Goal: Browse casually

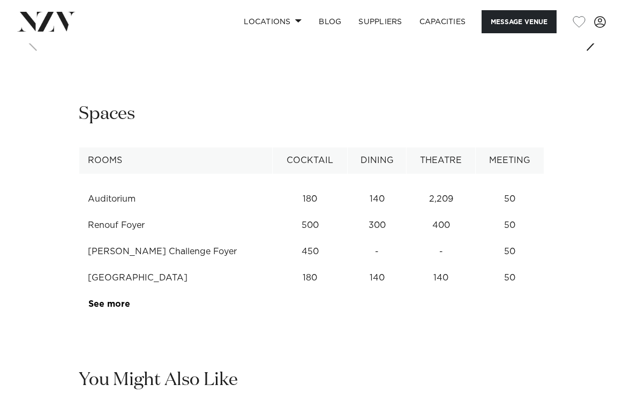
scroll to position [1510, 0]
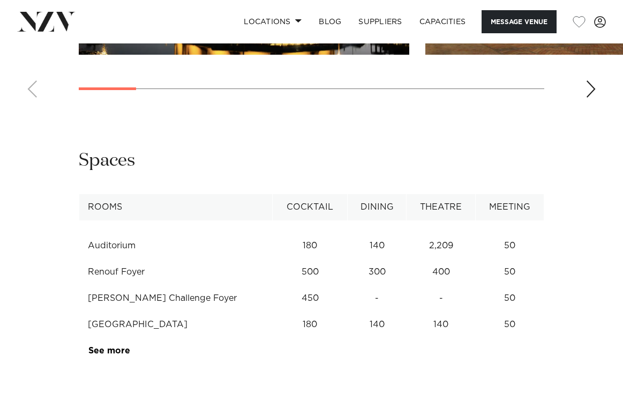
click at [594, 98] on div "Next slide" at bounding box center [591, 88] width 11 height 17
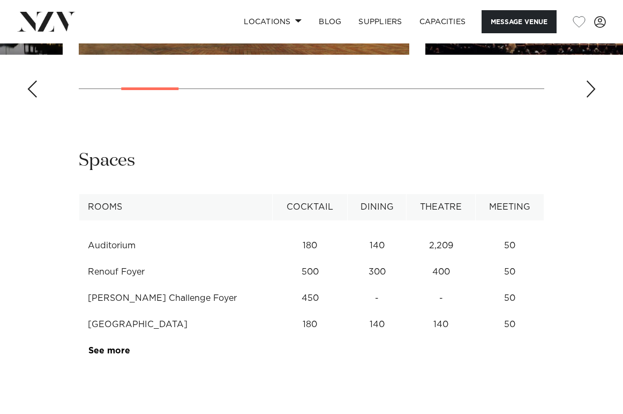
click at [594, 98] on div "Next slide" at bounding box center [591, 88] width 11 height 17
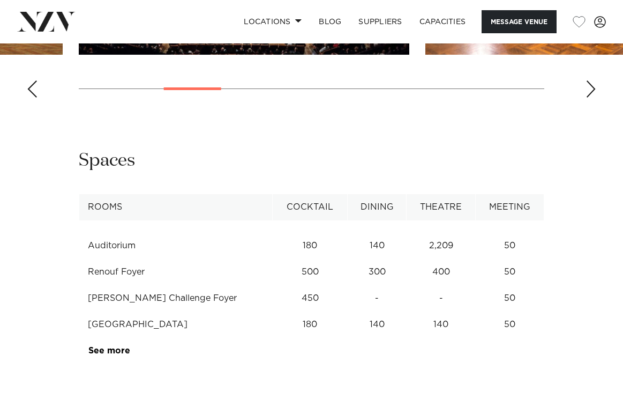
click at [594, 98] on div "Next slide" at bounding box center [591, 88] width 11 height 17
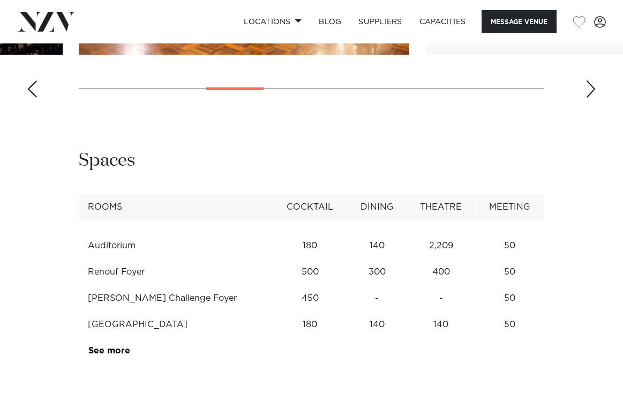
click at [594, 98] on div "Next slide" at bounding box center [591, 88] width 11 height 17
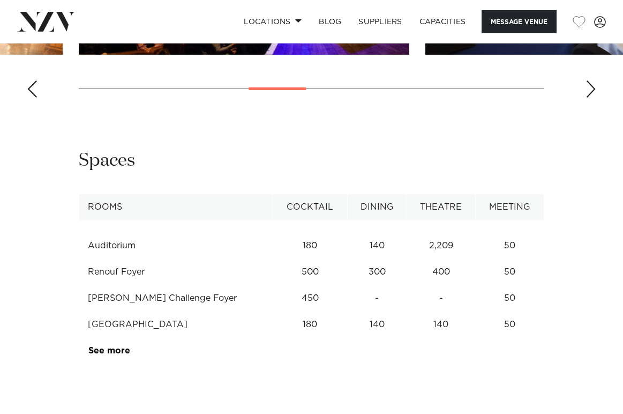
click at [31, 98] on div "Previous slide" at bounding box center [32, 88] width 11 height 17
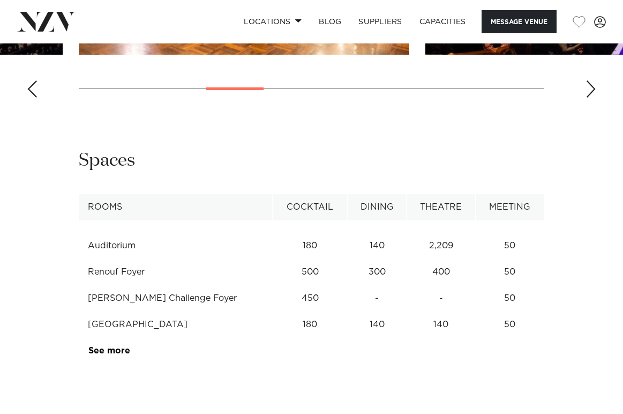
click at [593, 98] on div "Next slide" at bounding box center [591, 88] width 11 height 17
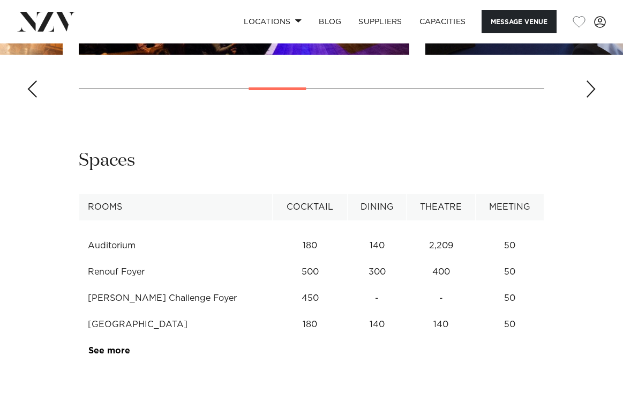
click at [31, 98] on div "Previous slide" at bounding box center [32, 88] width 11 height 17
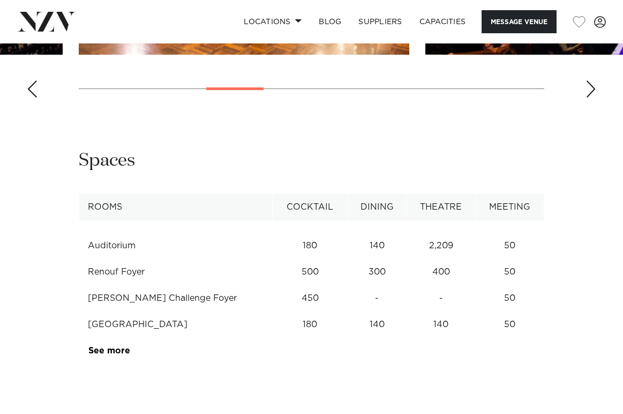
click at [588, 98] on div "Next slide" at bounding box center [591, 88] width 11 height 17
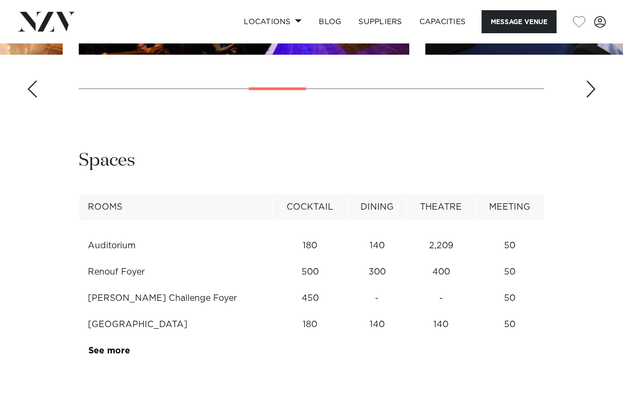
click at [588, 98] on div "Next slide" at bounding box center [591, 88] width 11 height 17
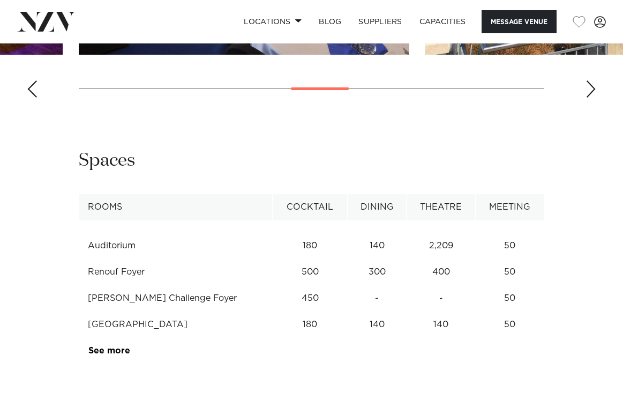
click at [588, 98] on div "Next slide" at bounding box center [591, 88] width 11 height 17
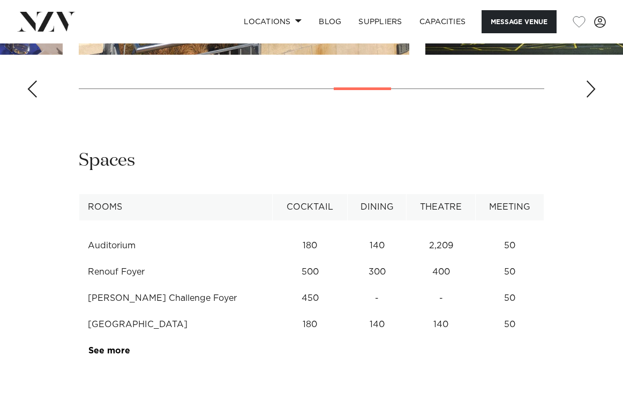
click at [588, 98] on div "Next slide" at bounding box center [591, 88] width 11 height 17
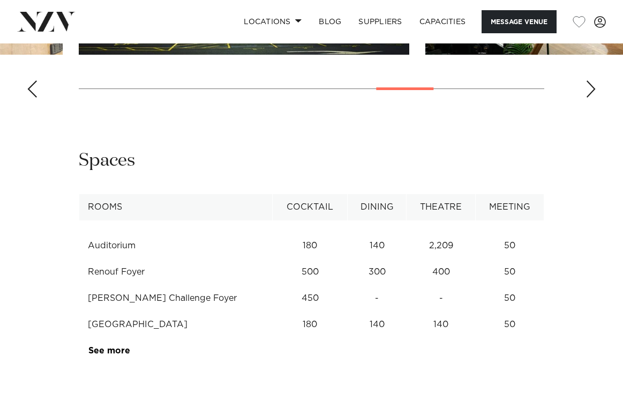
click at [588, 98] on div "Next slide" at bounding box center [591, 88] width 11 height 17
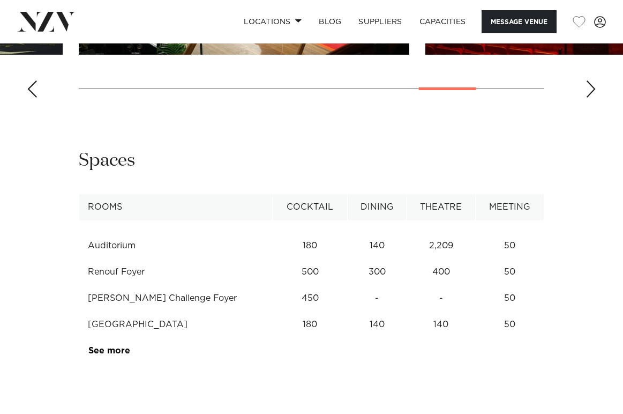
click at [588, 98] on div "Next slide" at bounding box center [591, 88] width 11 height 17
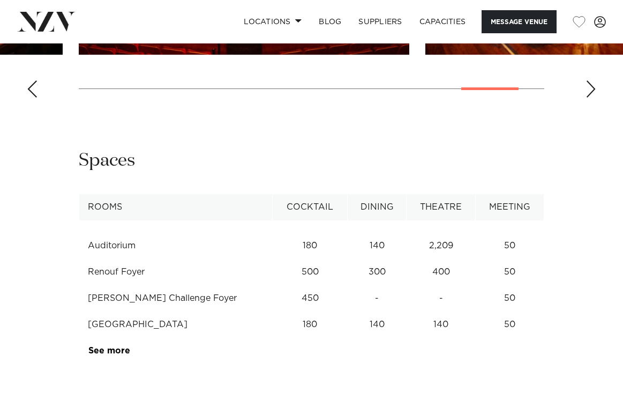
click at [588, 98] on div "Next slide" at bounding box center [591, 88] width 11 height 17
